Goal: Information Seeking & Learning: Check status

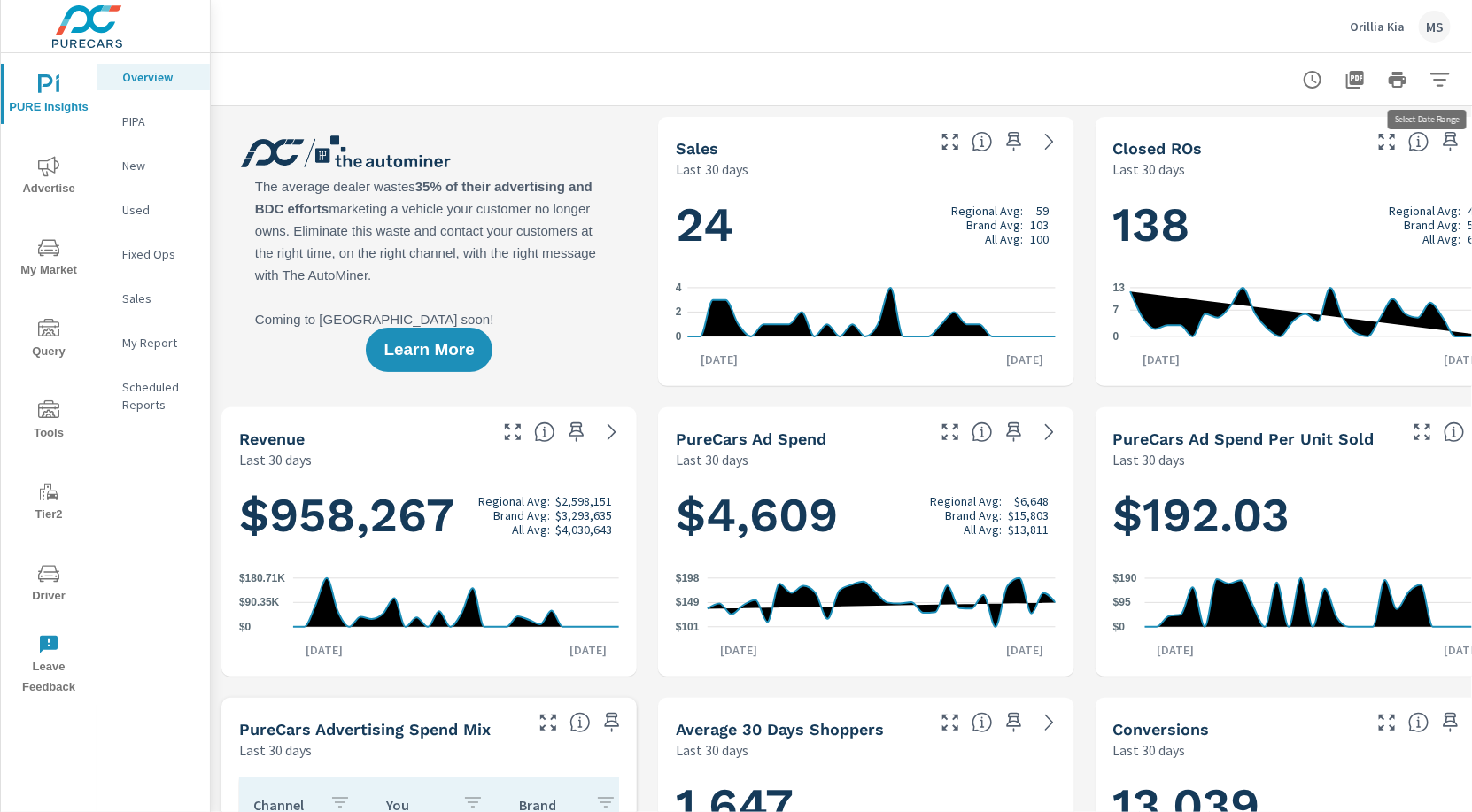
scroll to position [0, 49]
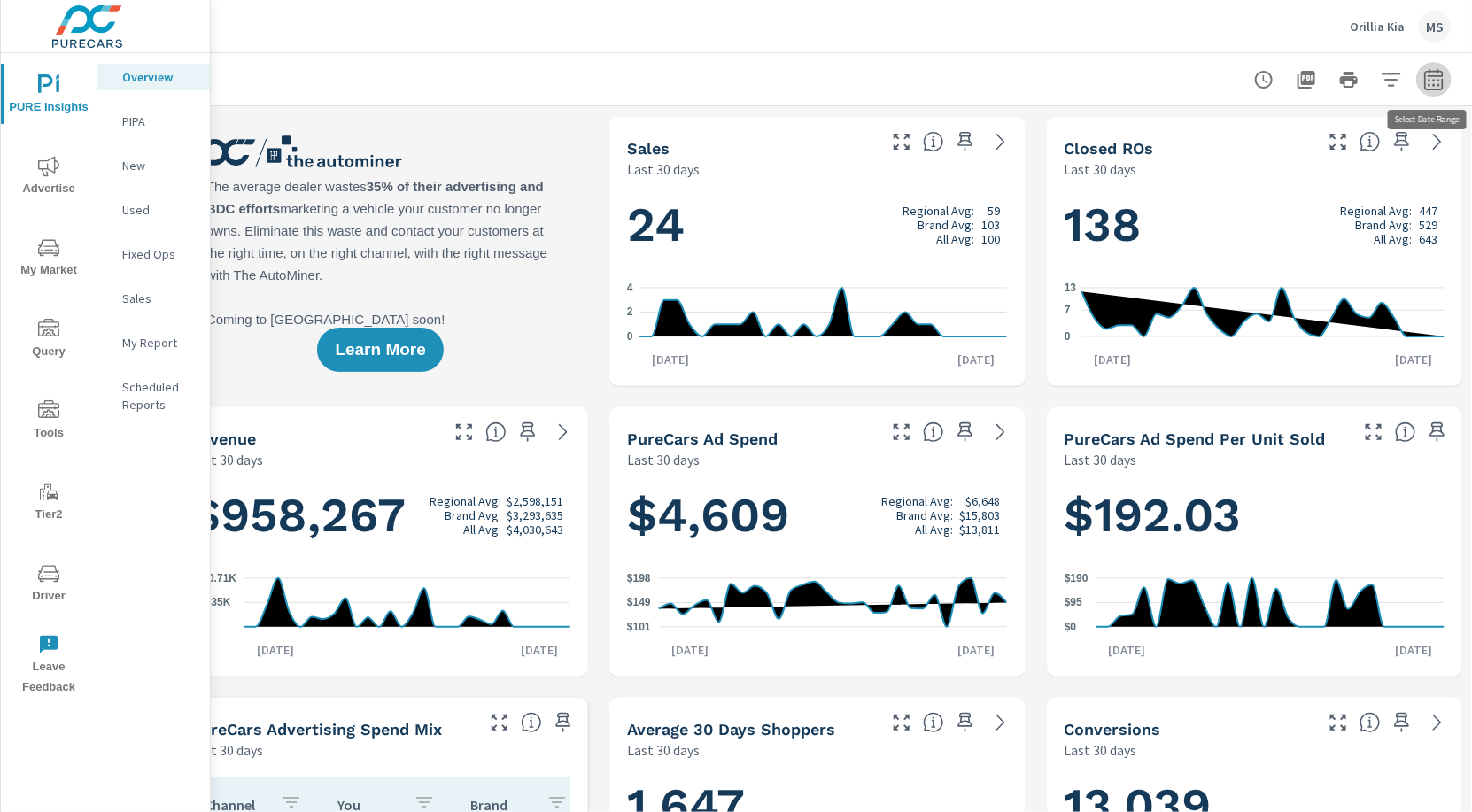
click at [1428, 89] on button "button" at bounding box center [1434, 79] width 36 height 36
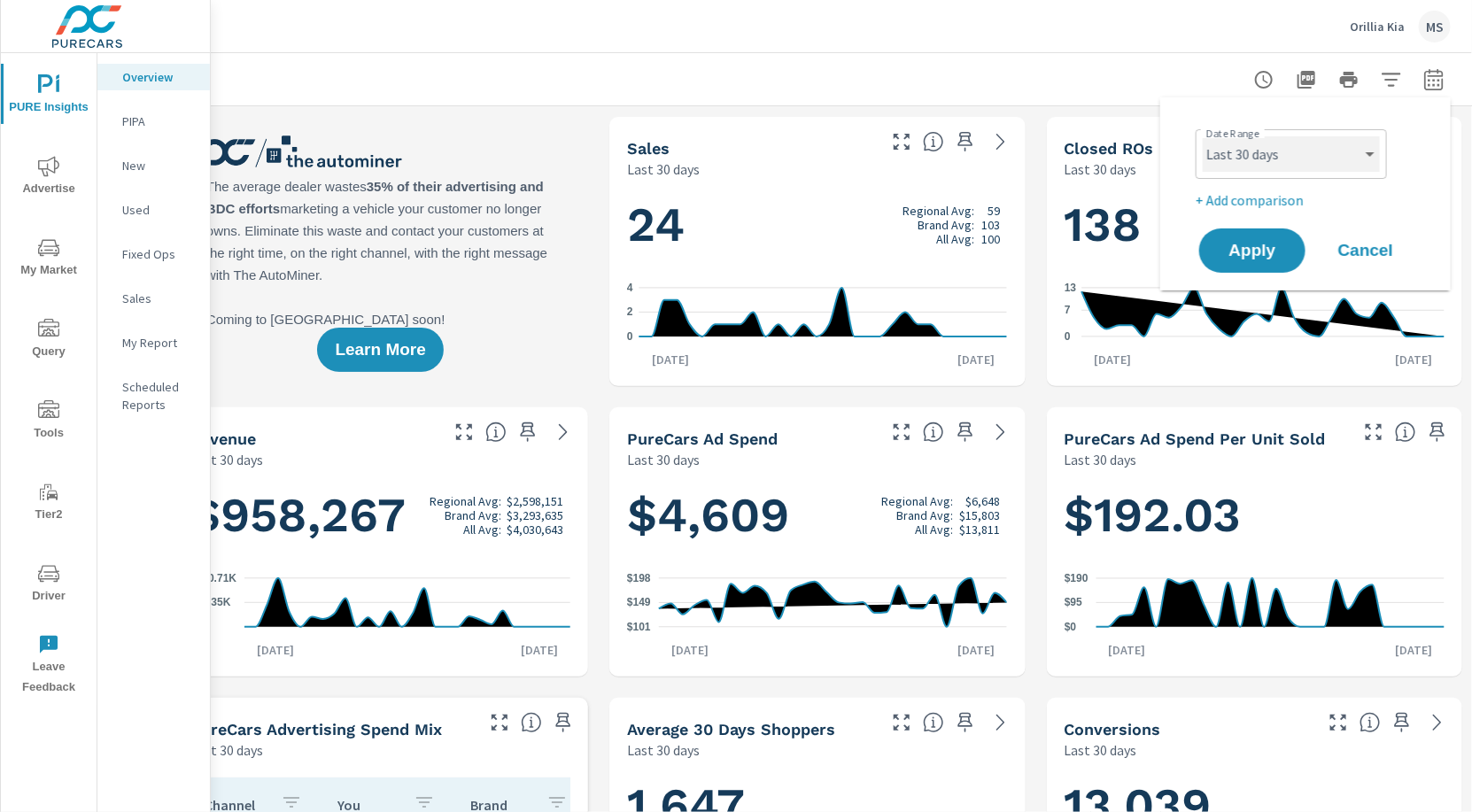
click at [1275, 162] on select "Custom Yesterday Last week Last 7 days Last 14 days Last 30 days Last 45 days L…" at bounding box center [1291, 154] width 177 height 36
click at [1203, 137] on select "Custom Yesterday Last week Last 7 days Last 14 days Last 30 days Last 45 days L…" at bounding box center [1291, 154] width 177 height 36
select select "Last month"
click at [1226, 208] on p "+ Add comparison" at bounding box center [1309, 200] width 227 height 21
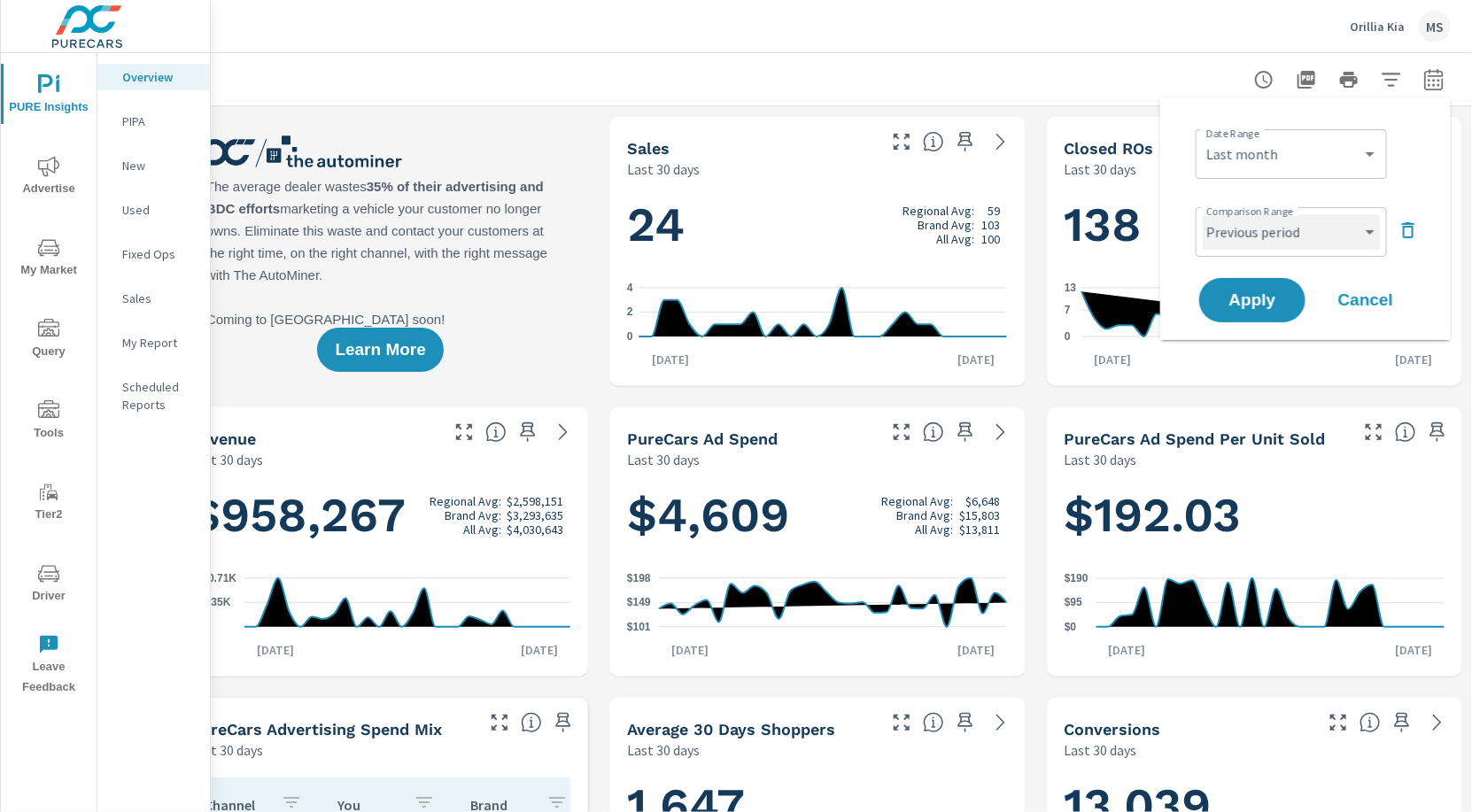
click at [1233, 242] on select "Custom Previous period Previous month Previous year" at bounding box center [1291, 232] width 177 height 36
click at [1203, 215] on select "Custom Previous period Previous month Previous year" at bounding box center [1291, 232] width 177 height 36
select select "Previous month"
click at [1248, 289] on button "Apply" at bounding box center [1253, 300] width 110 height 46
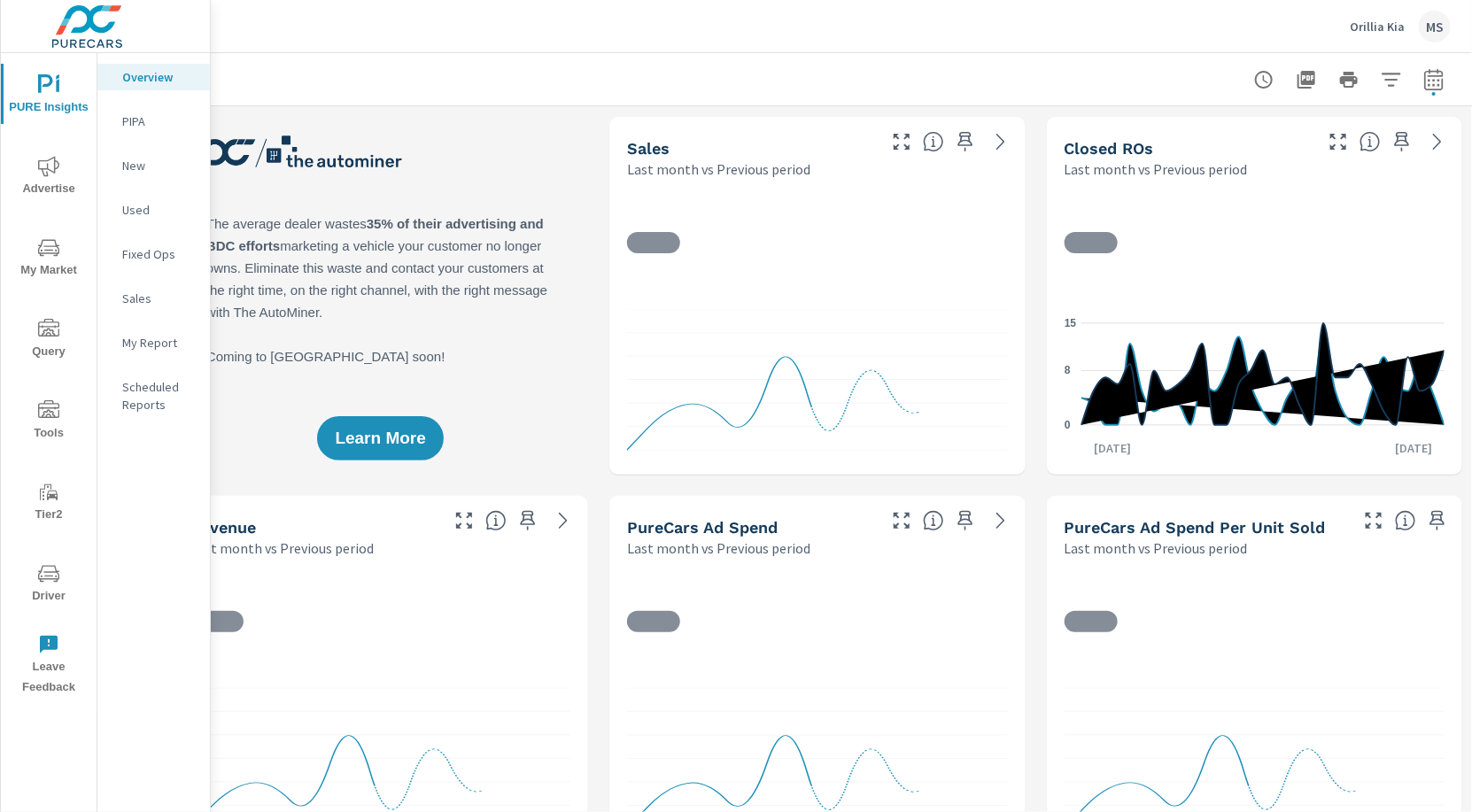
scroll to position [1, 0]
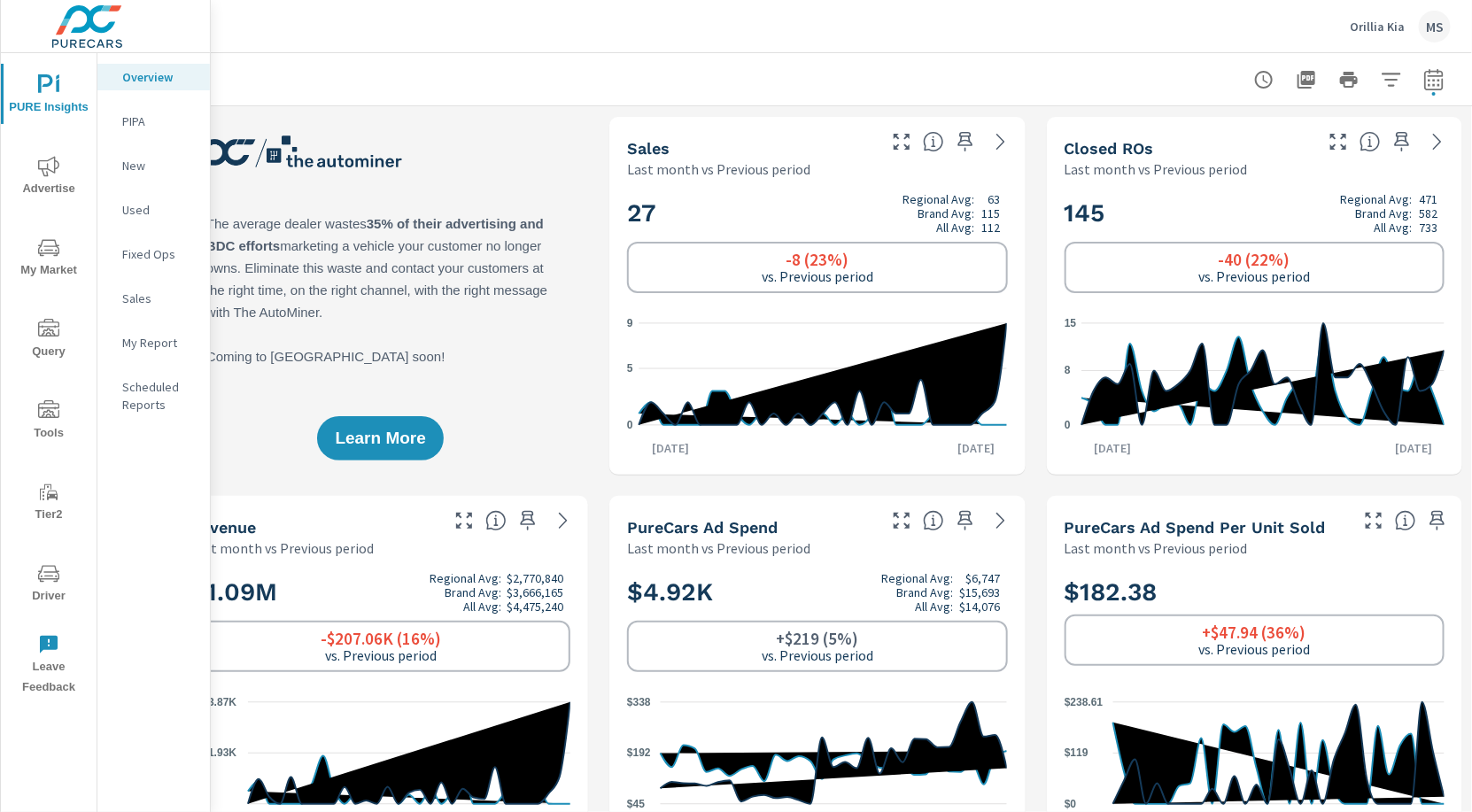
click at [50, 172] on icon "nav menu" at bounding box center [49, 166] width 21 height 21
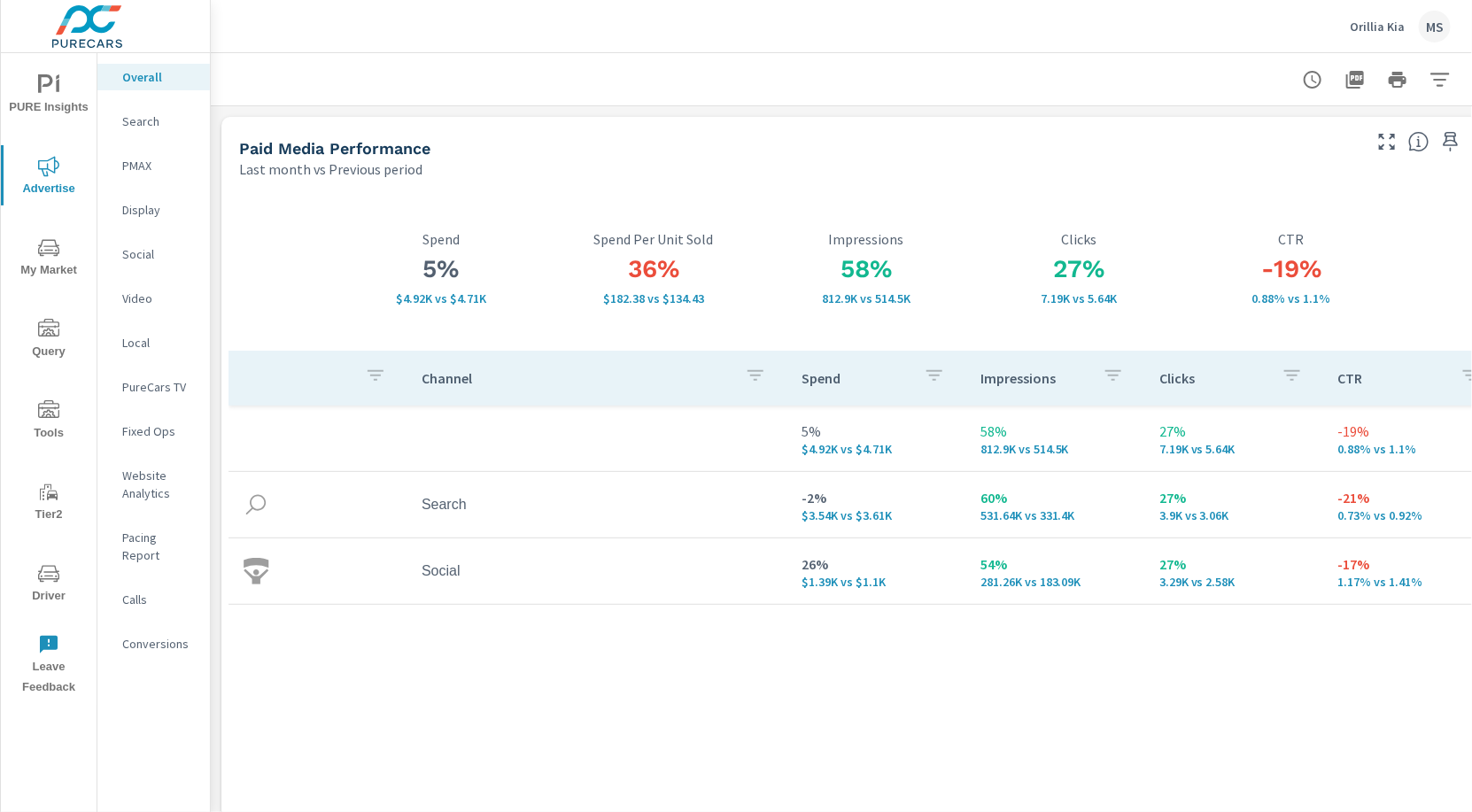
click at [155, 494] on p "Website Analytics" at bounding box center [159, 484] width 73 height 36
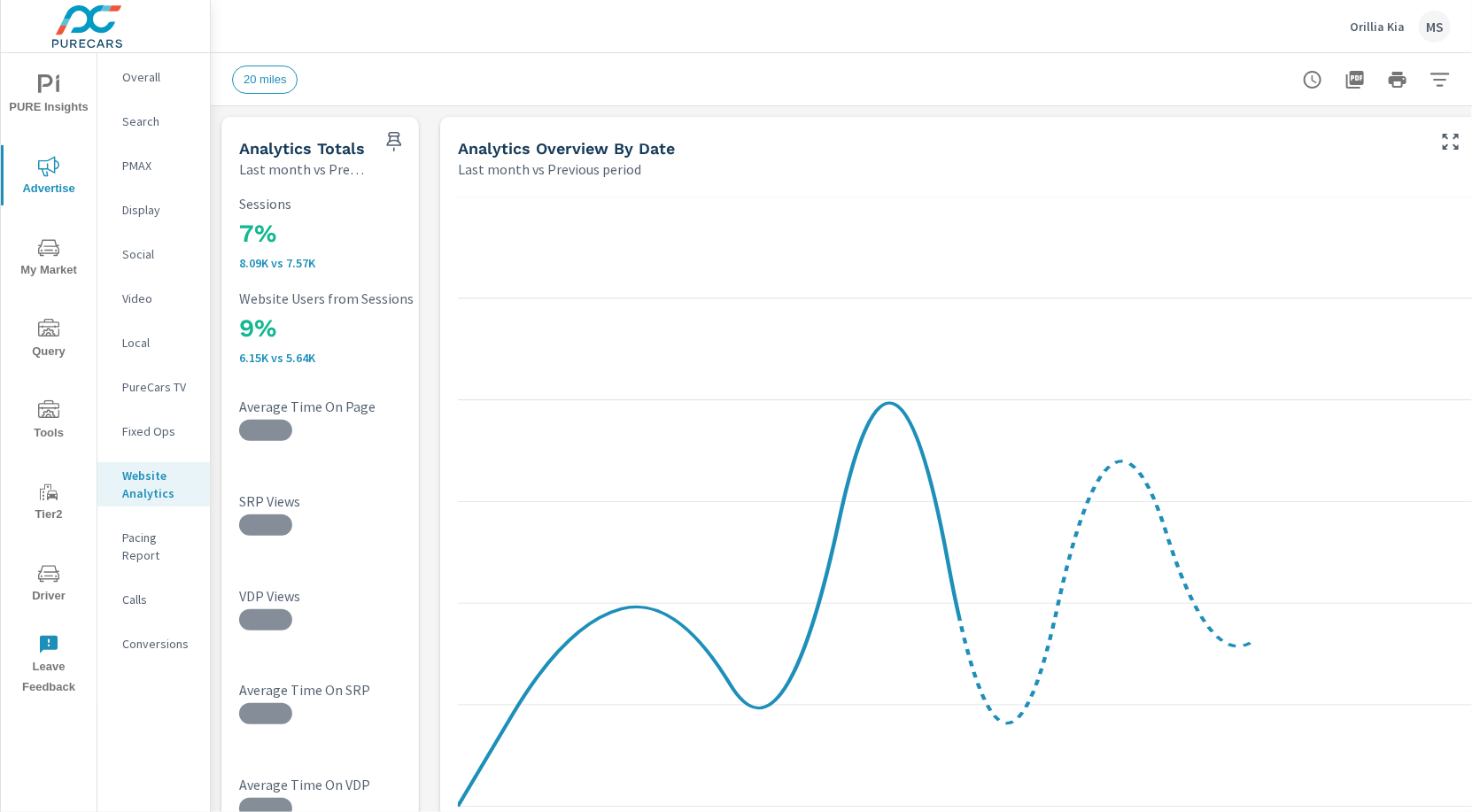
click at [1439, 76] on icon "button" at bounding box center [1440, 80] width 21 height 21
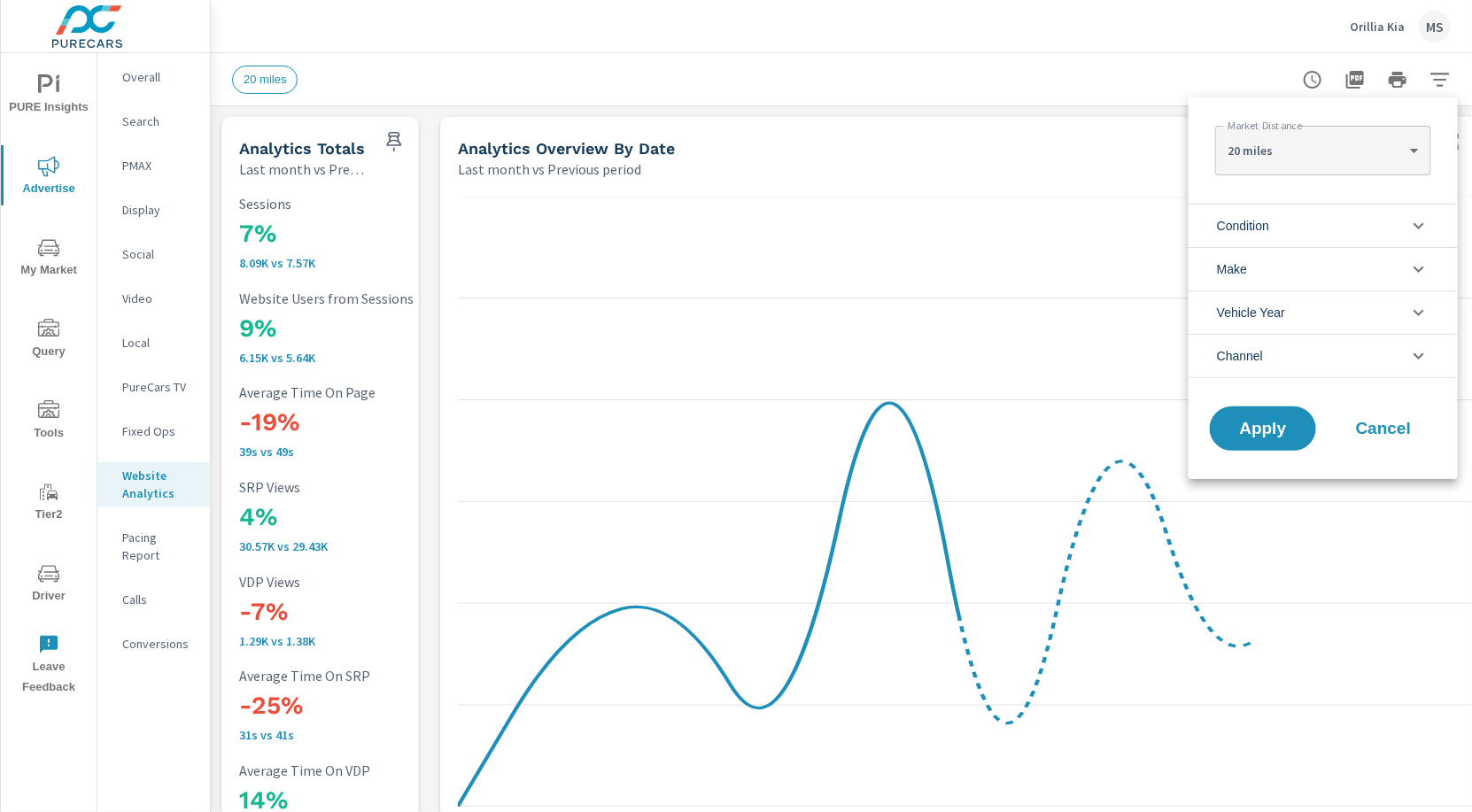
click at [1256, 352] on span "Channel" at bounding box center [1240, 356] width 46 height 42
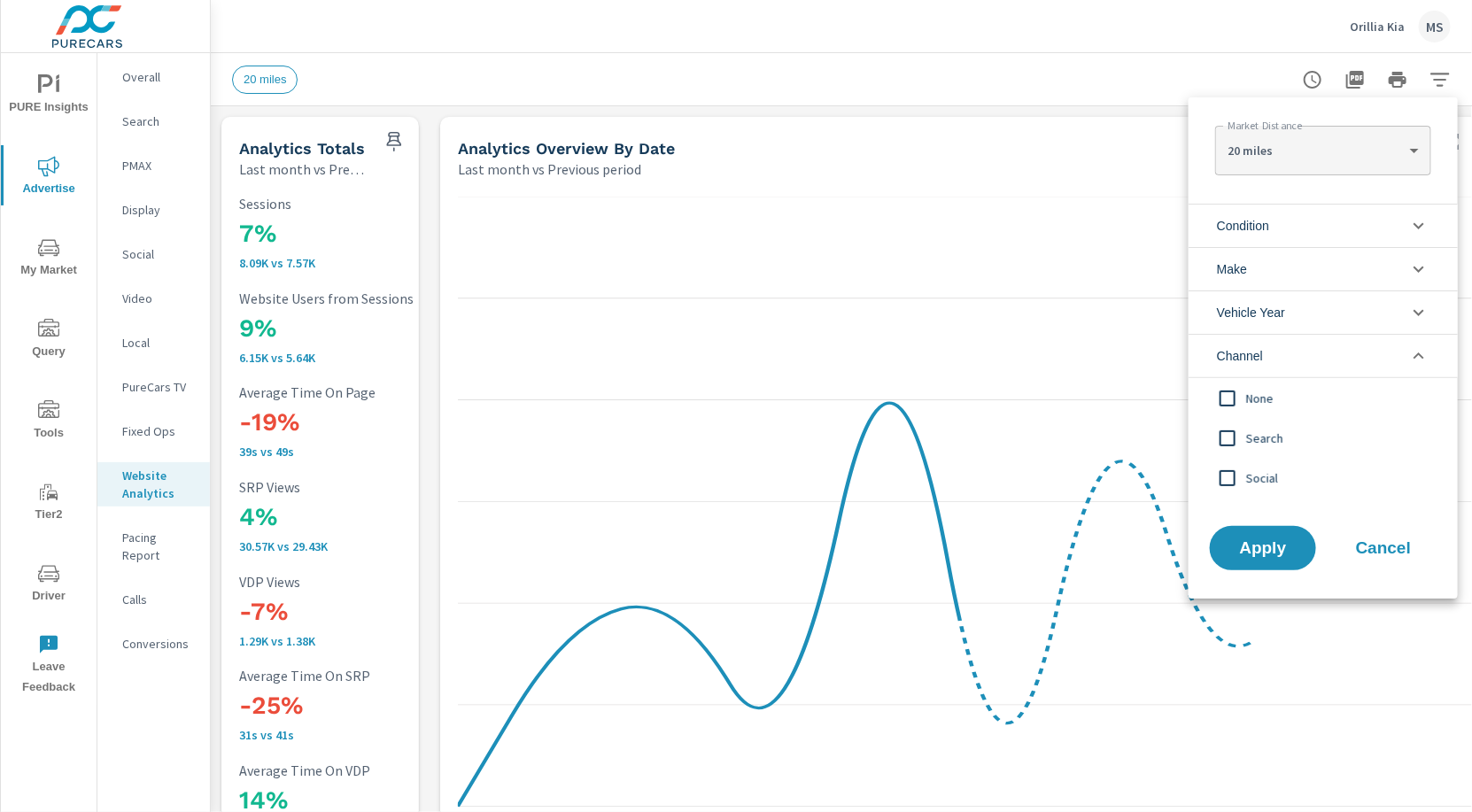
click at [1232, 434] on input "filter options" at bounding box center [1228, 438] width 38 height 38
click at [1225, 477] on input "filter options" at bounding box center [1228, 478] width 38 height 38
click at [1270, 553] on span "Apply" at bounding box center [1263, 548] width 73 height 16
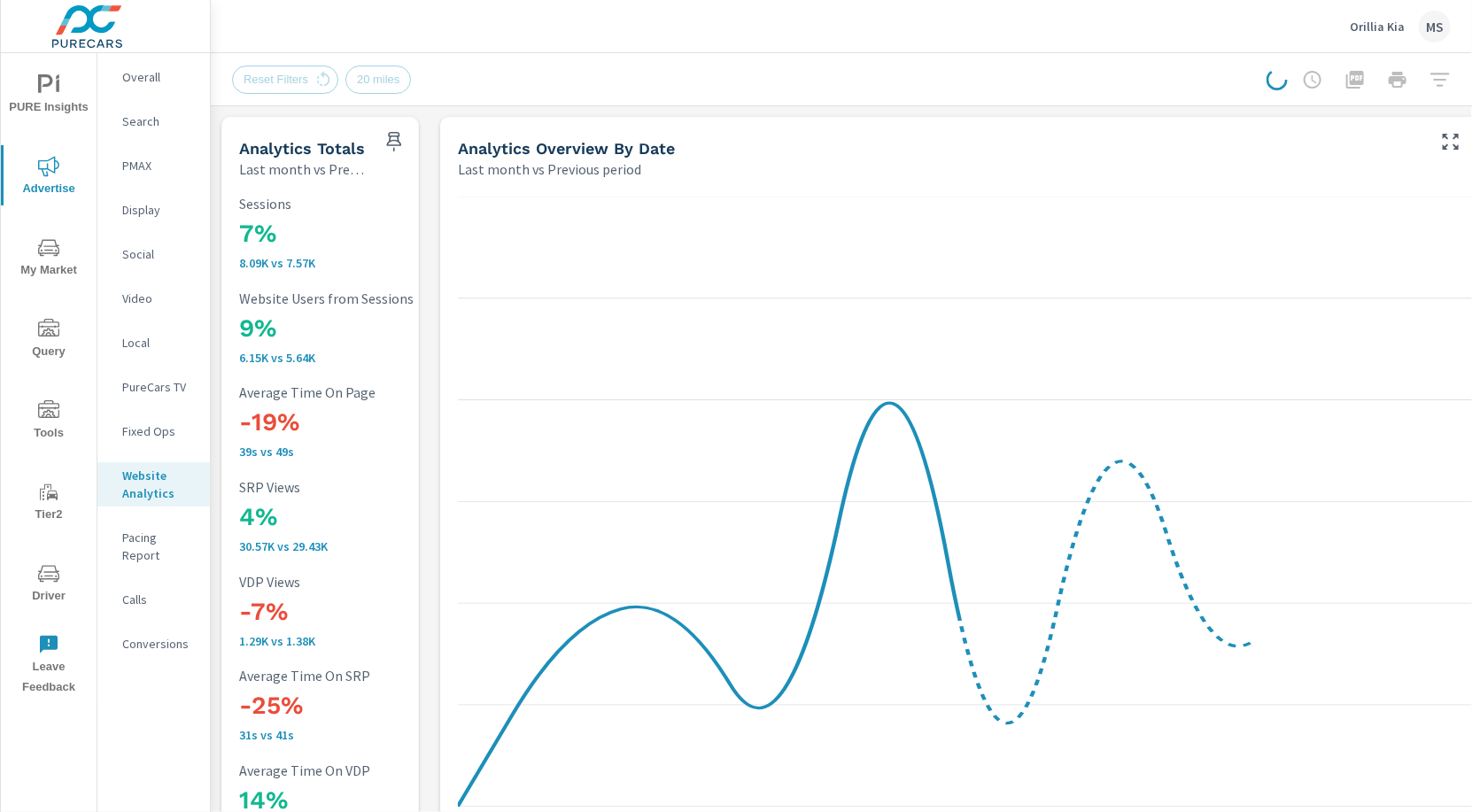
scroll to position [1, 0]
